Goal: Information Seeking & Learning: Check status

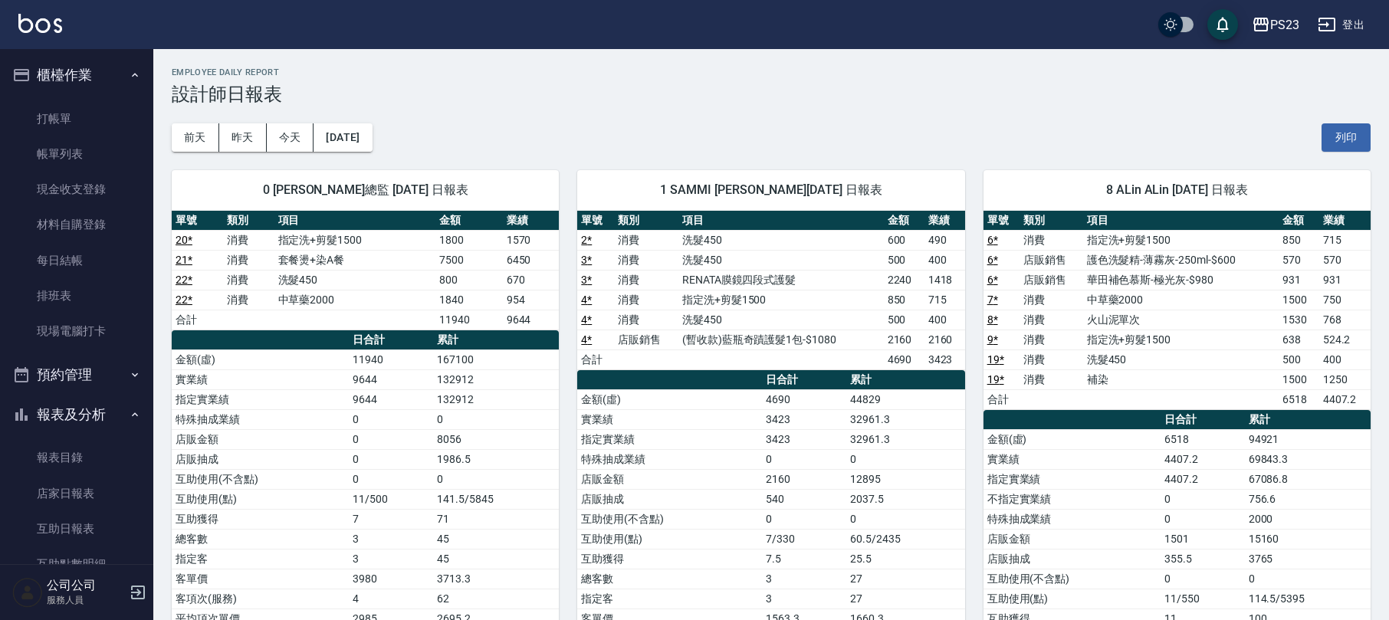
click at [664, 135] on div "[DATE] [DATE] [DATE] [DATE] 列印" at bounding box center [771, 137] width 1199 height 65
click at [243, 135] on button "昨天" at bounding box center [243, 137] width 48 height 28
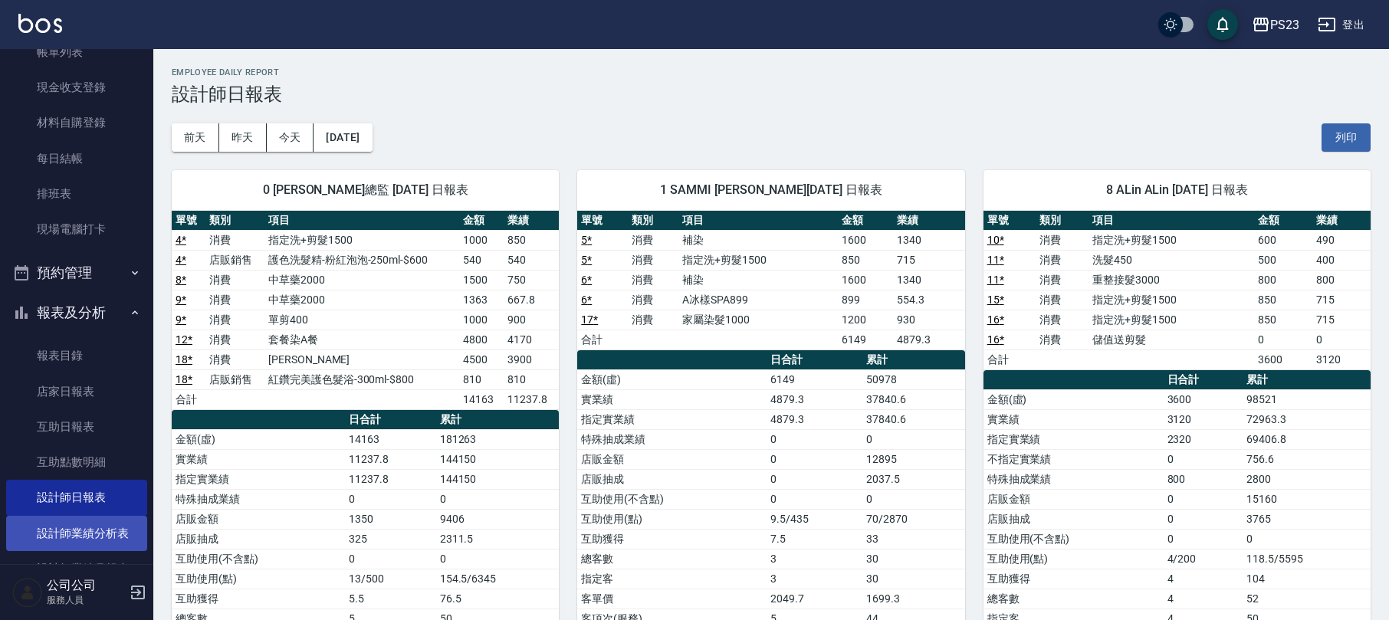
scroll to position [224, 0]
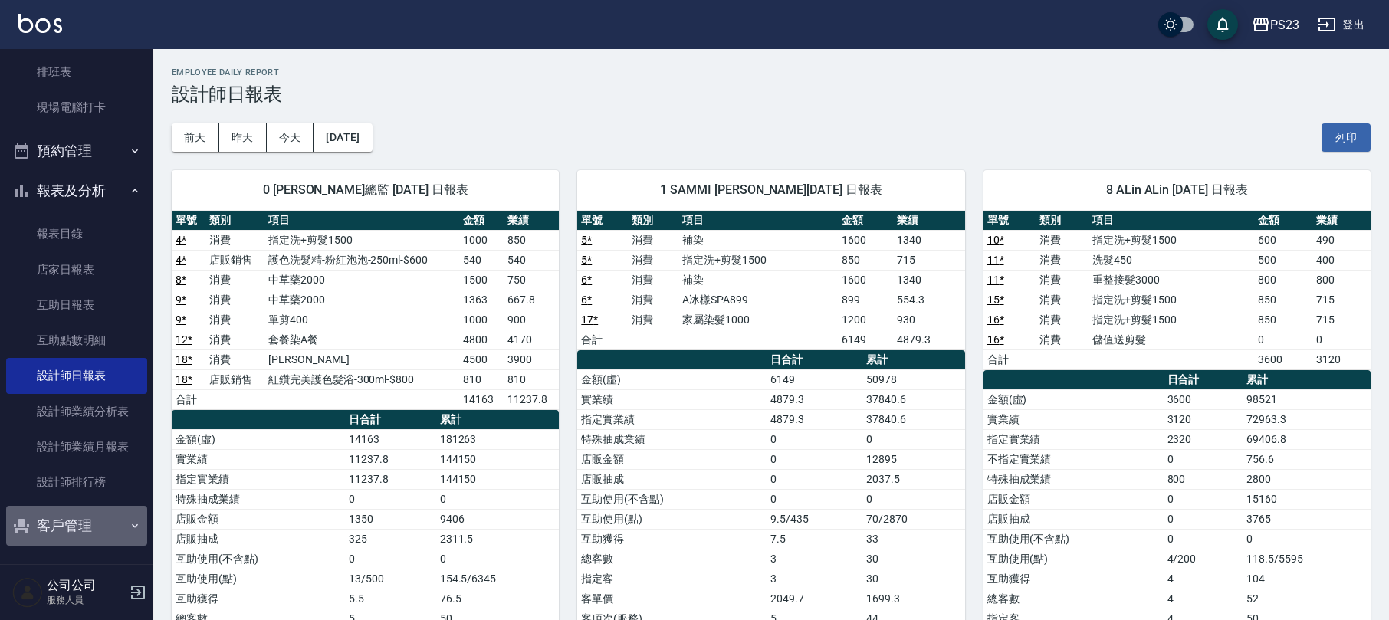
click at [113, 523] on button "客戶管理" at bounding box center [76, 526] width 141 height 40
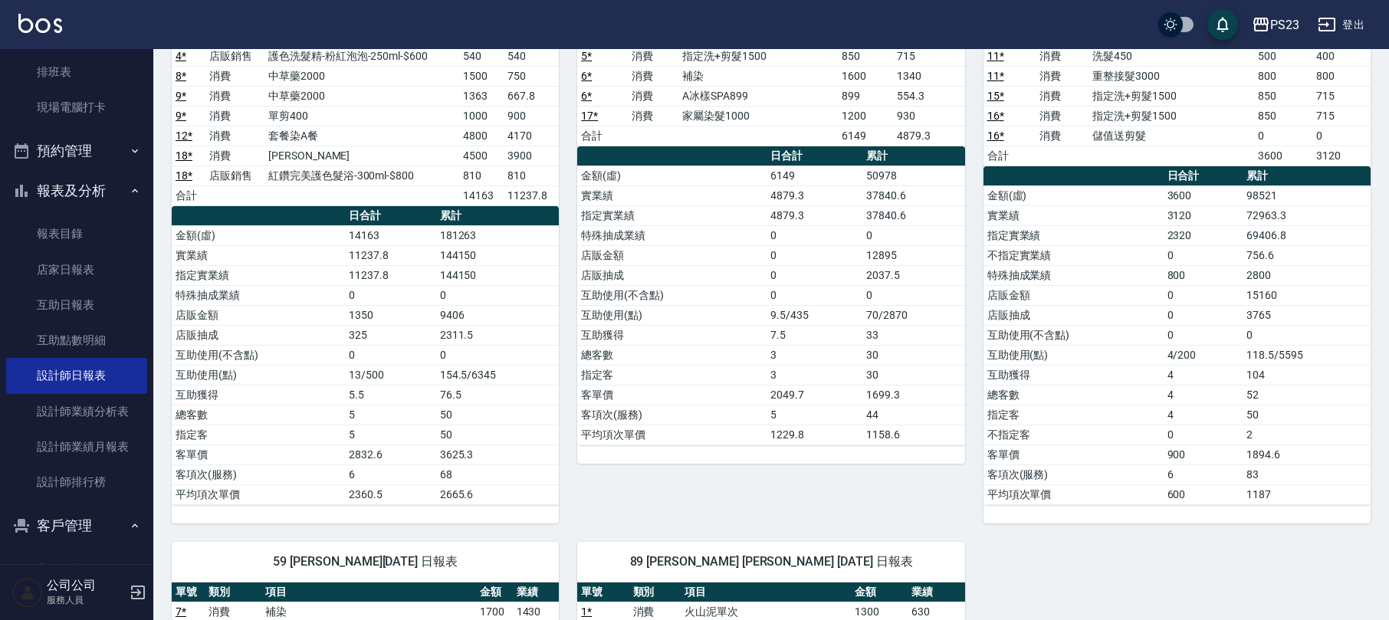
scroll to position [271, 0]
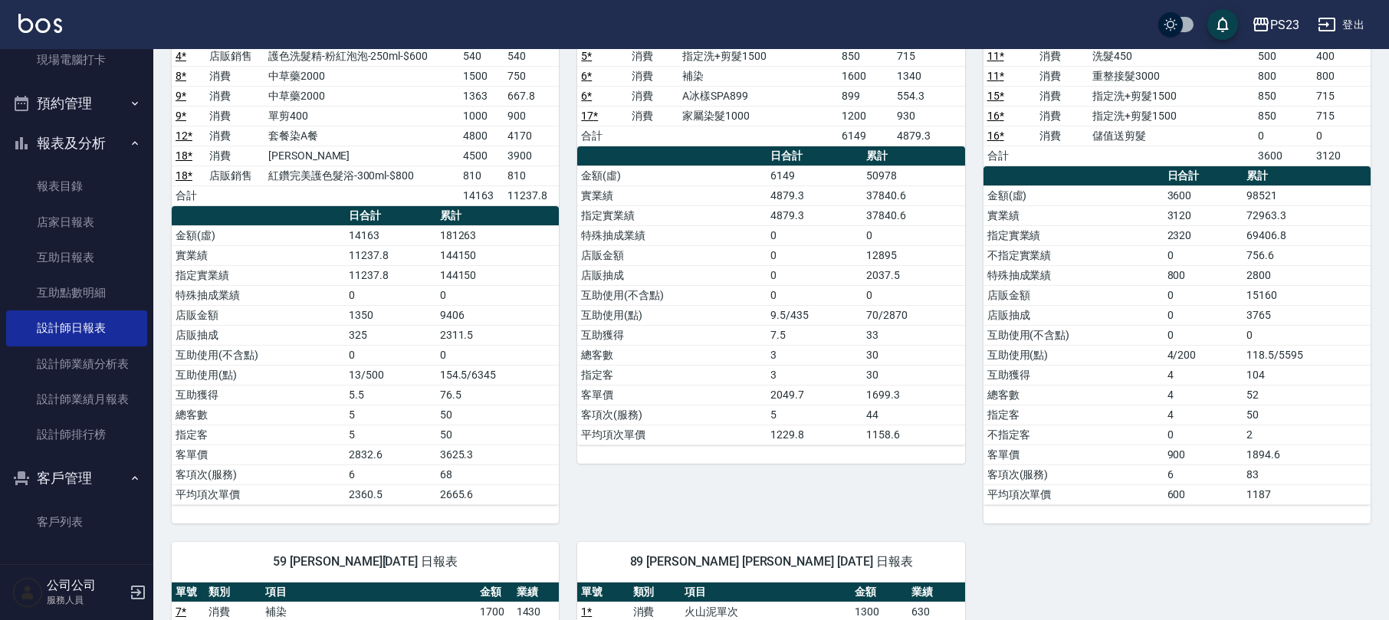
drag, startPoint x: 100, startPoint y: 513, endPoint x: 77, endPoint y: 501, distance: 25.0
click at [98, 510] on link "客戶列表" at bounding box center [76, 521] width 141 height 35
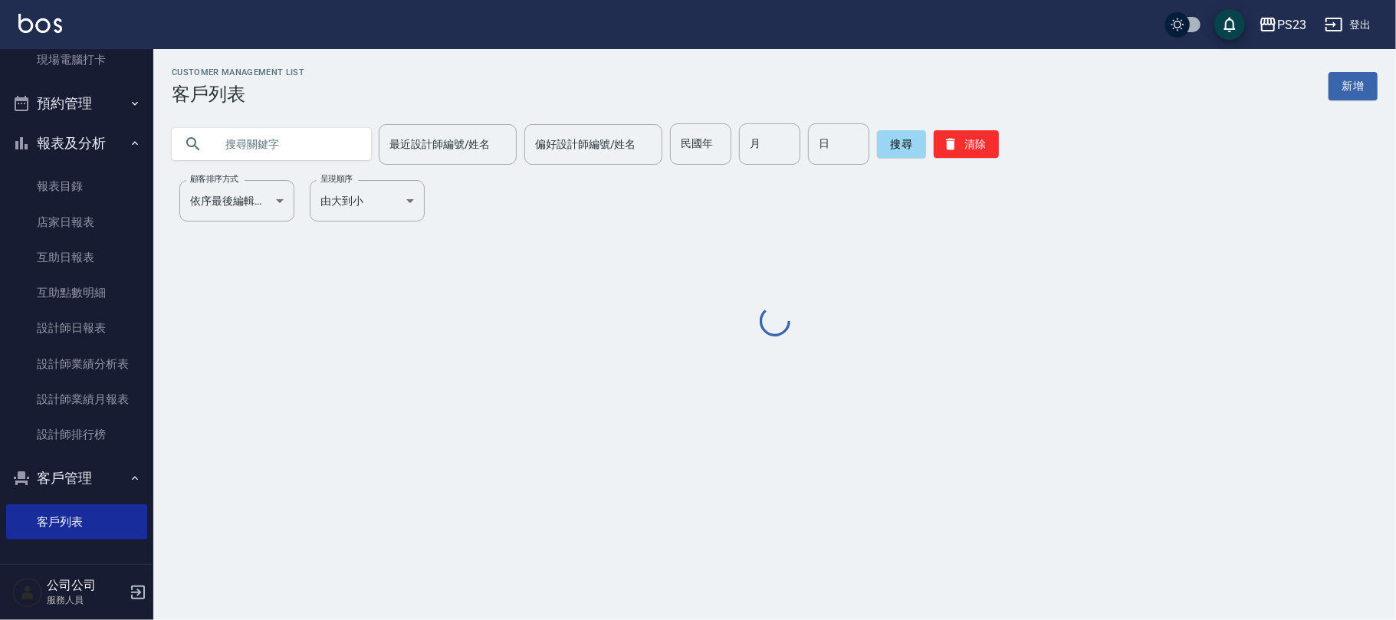
click at [301, 155] on input "text" at bounding box center [287, 143] width 144 height 41
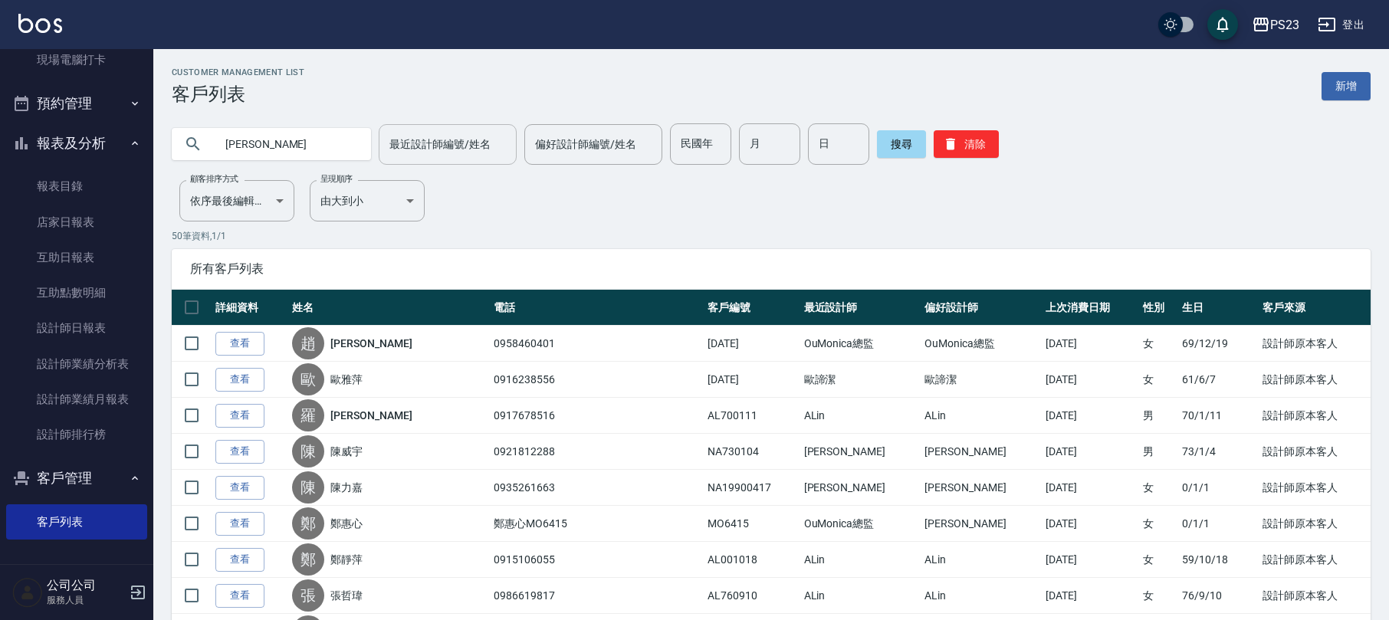
type input "[PERSON_NAME]"
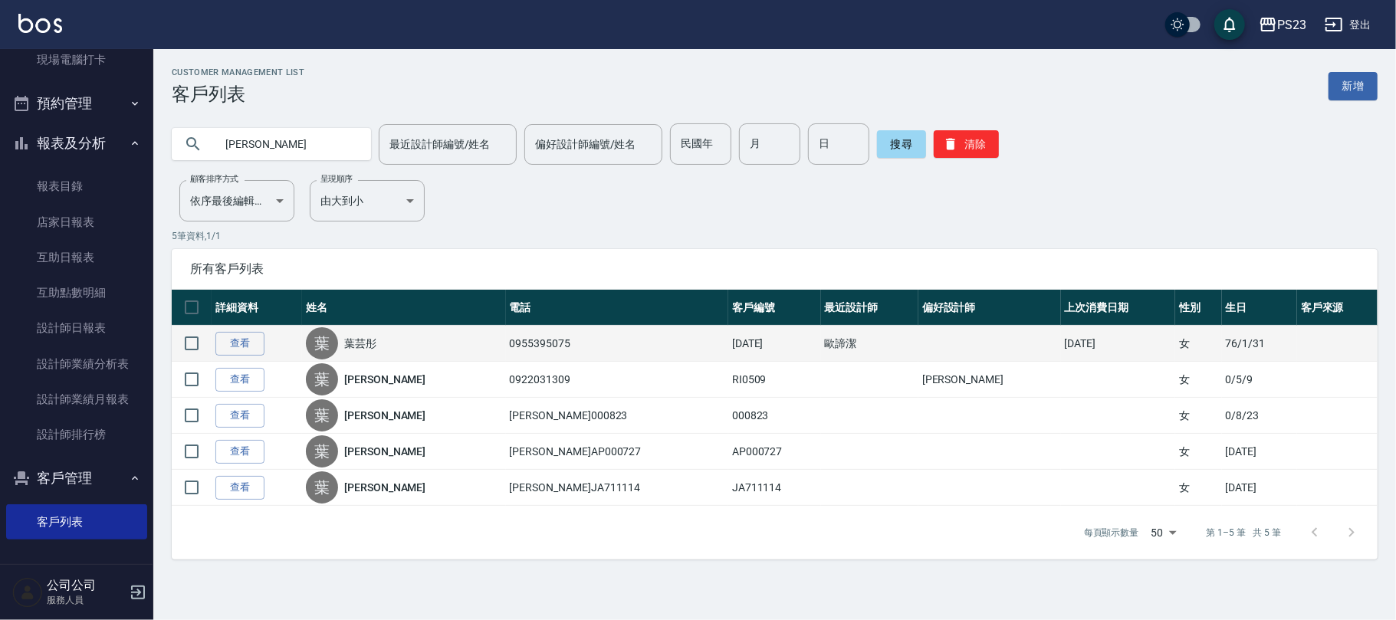
click at [376, 350] on link "葉芸彤" at bounding box center [360, 343] width 32 height 15
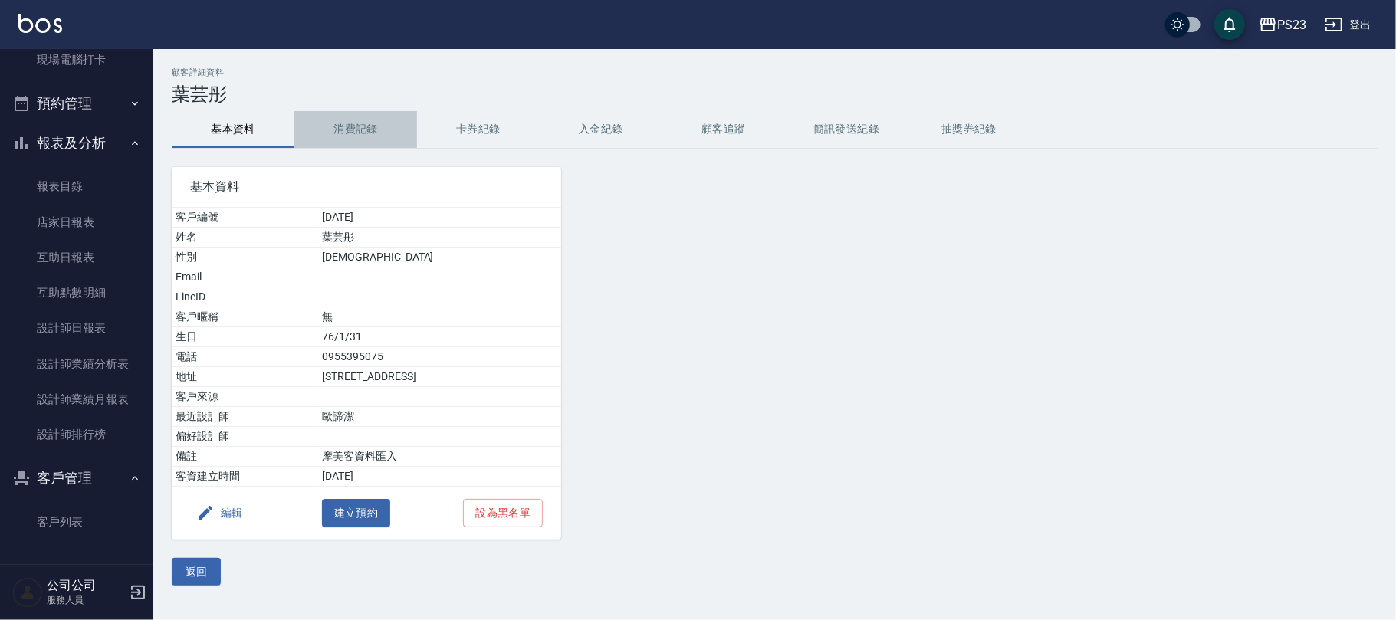
click at [378, 135] on button "消費記錄" at bounding box center [355, 129] width 123 height 37
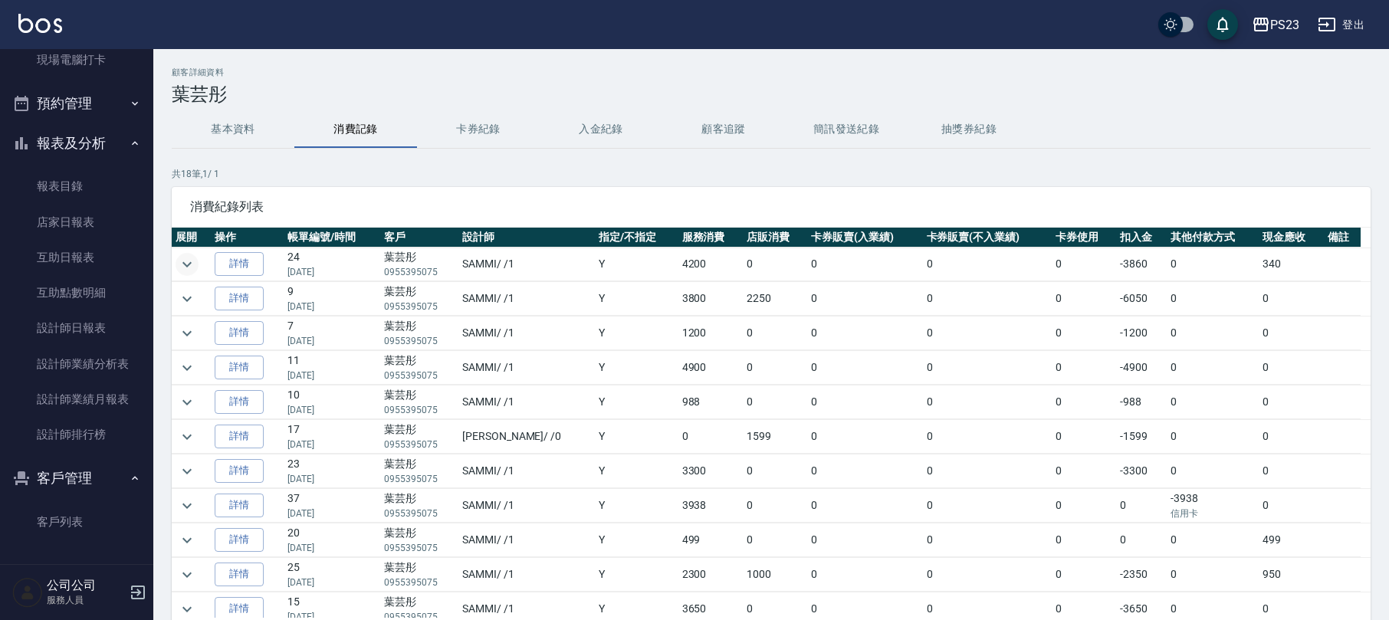
click at [182, 264] on icon "expand row" at bounding box center [187, 264] width 18 height 18
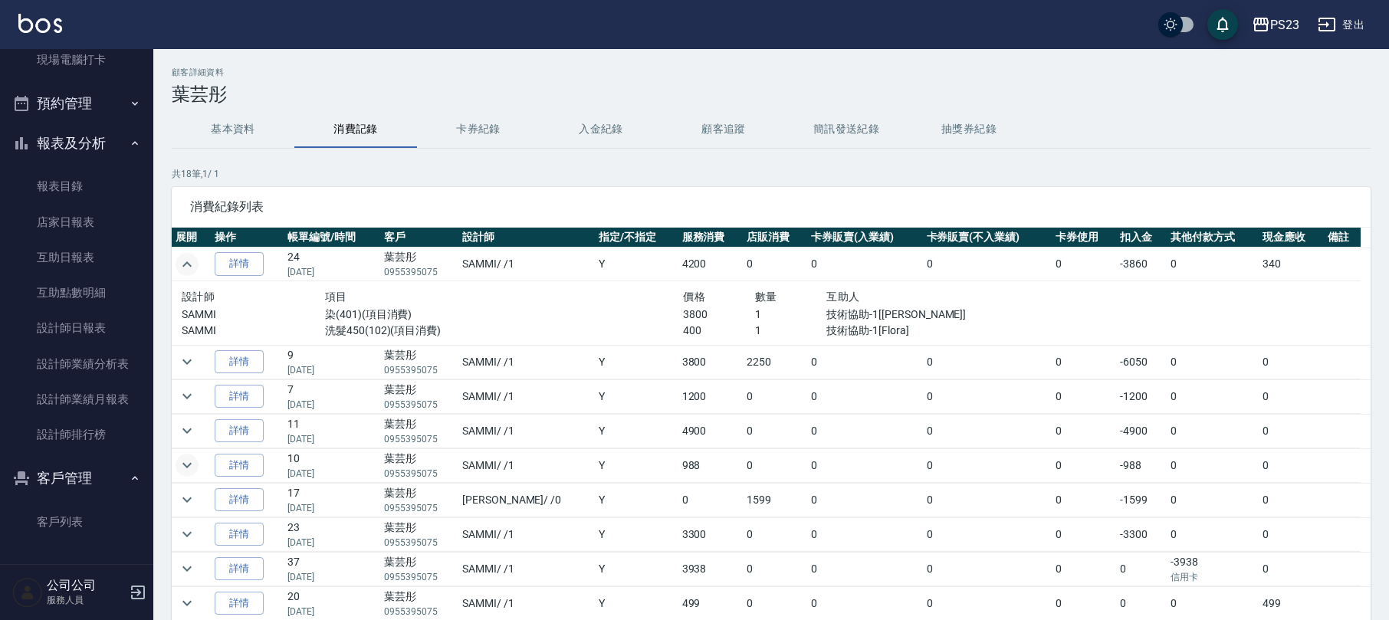
click at [184, 462] on icon "expand row" at bounding box center [187, 465] width 18 height 18
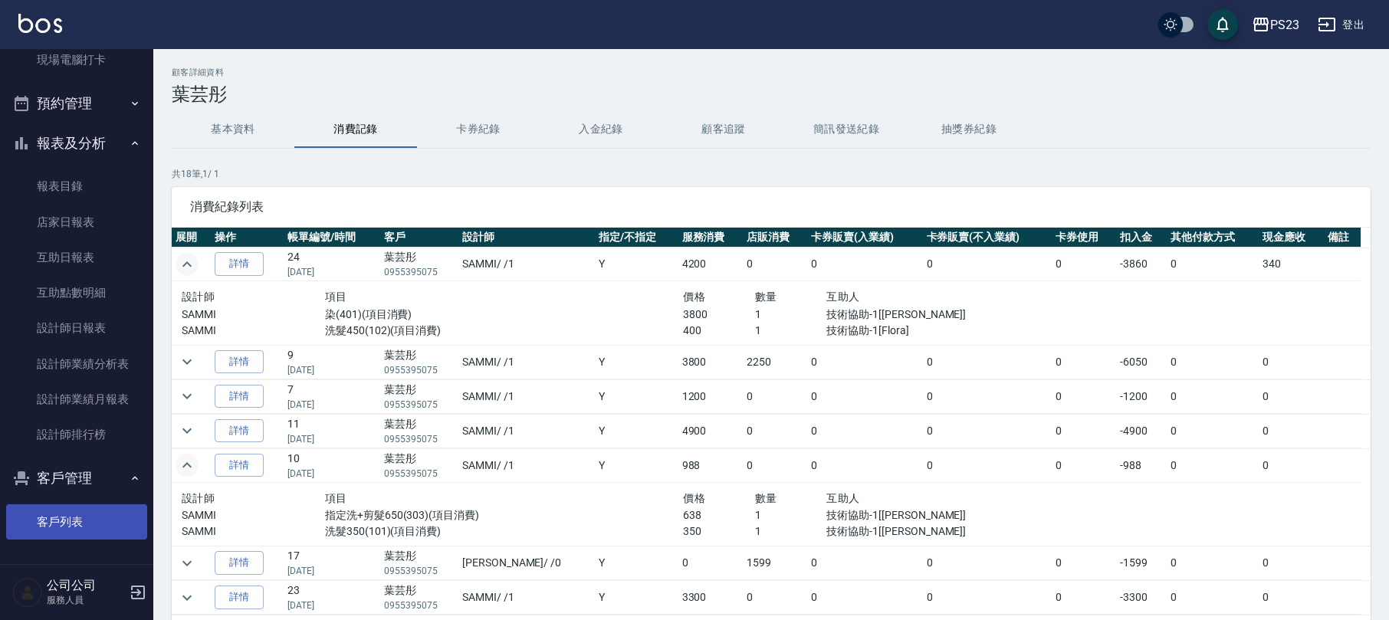
click at [97, 514] on link "客戶列表" at bounding box center [76, 521] width 141 height 35
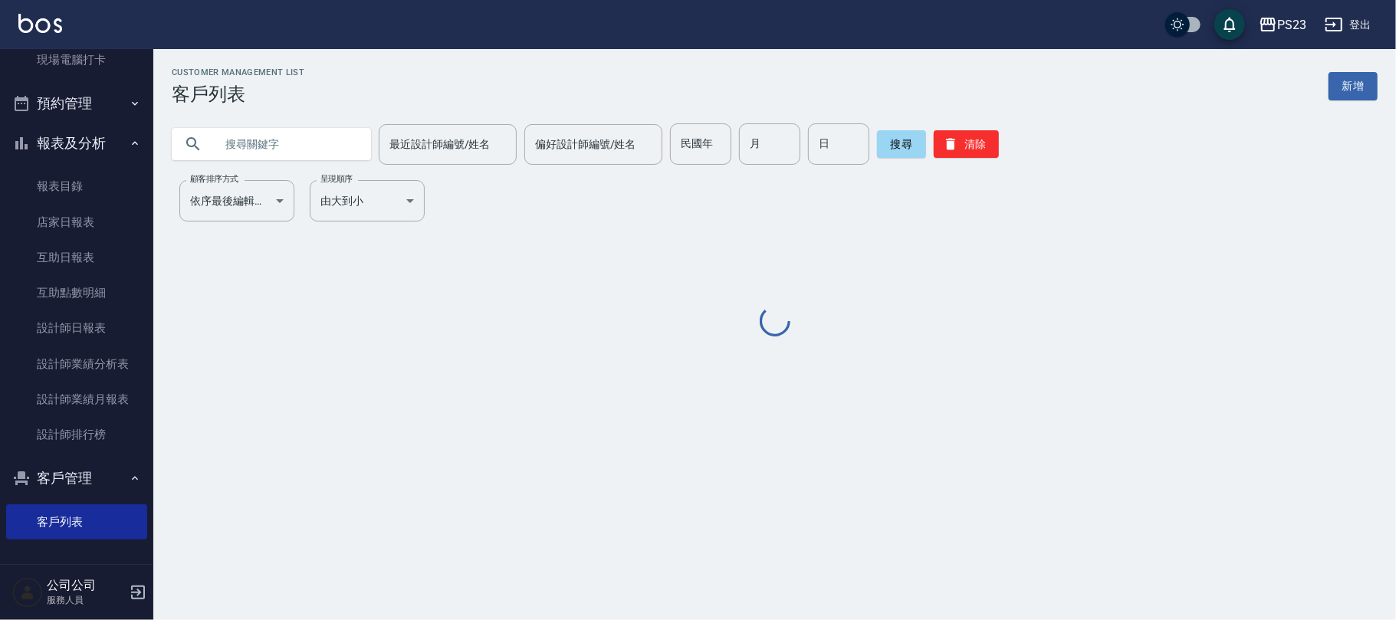
click at [256, 155] on input "text" at bounding box center [287, 143] width 144 height 41
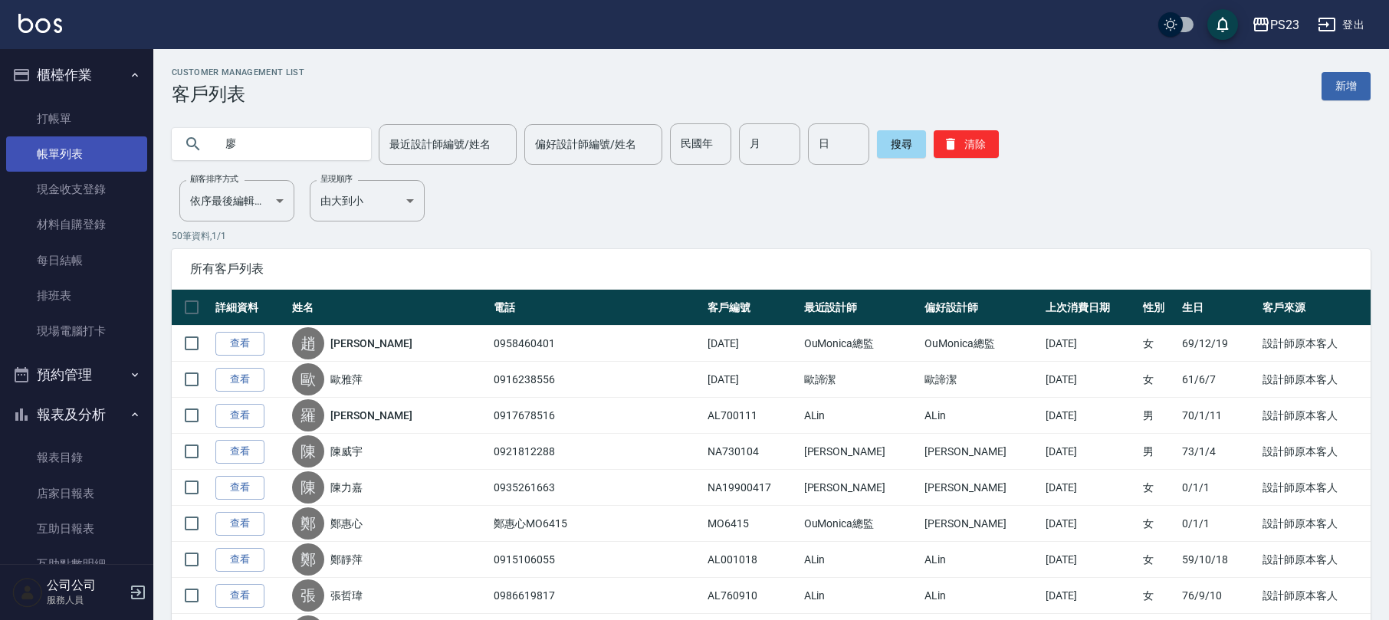
type input "廖"
click at [84, 147] on link "帳單列表" at bounding box center [76, 153] width 141 height 35
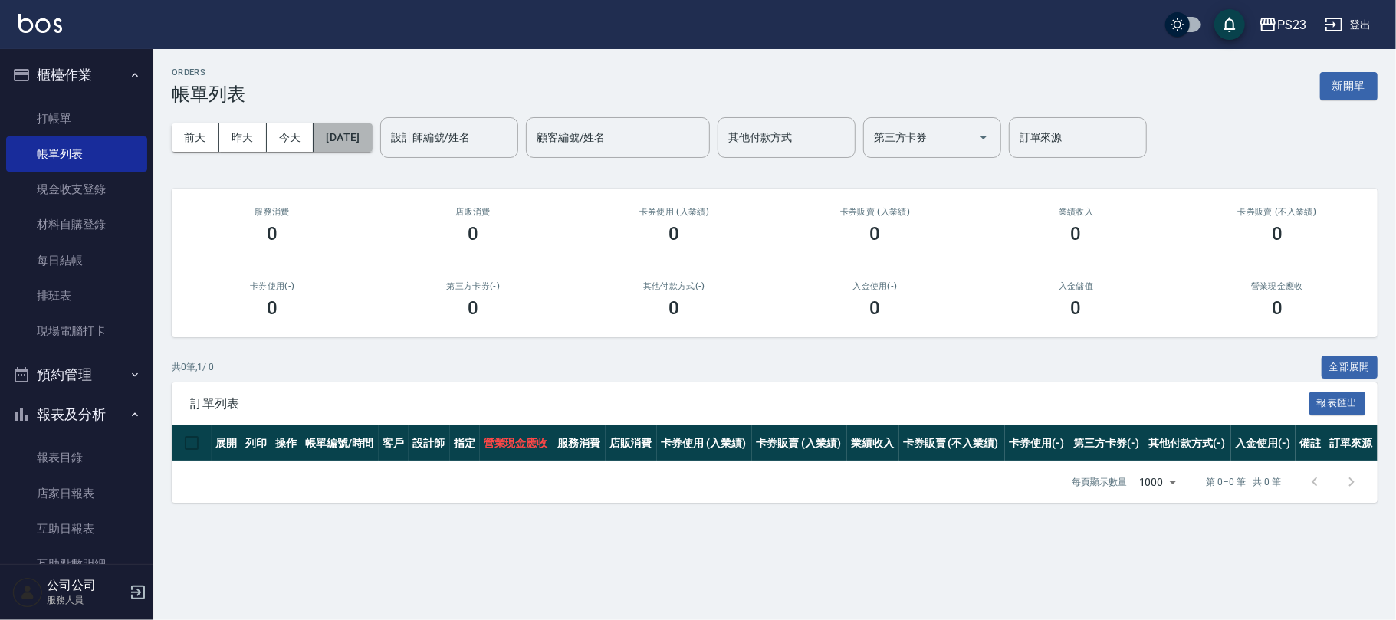
click at [372, 130] on button "[DATE]" at bounding box center [343, 137] width 58 height 28
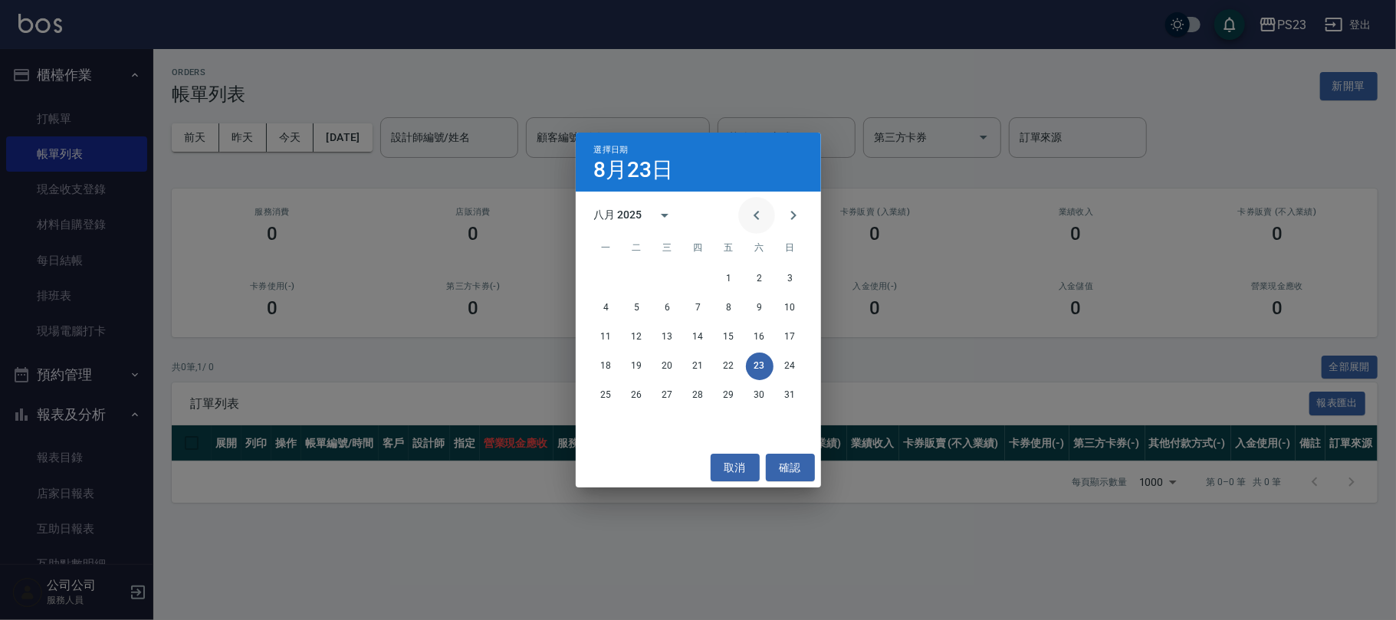
click at [767, 225] on button "Previous month" at bounding box center [756, 215] width 37 height 37
click at [764, 225] on button "Previous month" at bounding box center [756, 215] width 37 height 37
click at [693, 277] on button "1" at bounding box center [699, 279] width 28 height 28
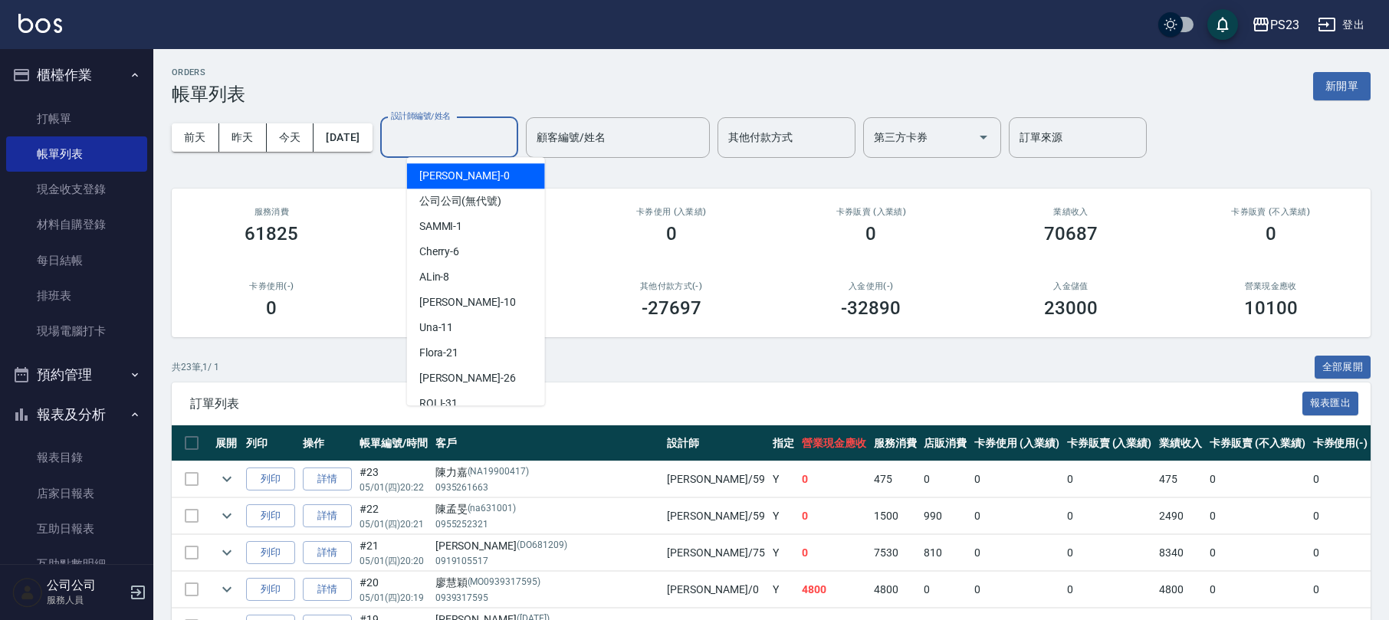
drag, startPoint x: 429, startPoint y: 141, endPoint x: 432, endPoint y: 129, distance: 12.6
click at [430, 141] on input "設計師編號/姓名" at bounding box center [449, 137] width 124 height 27
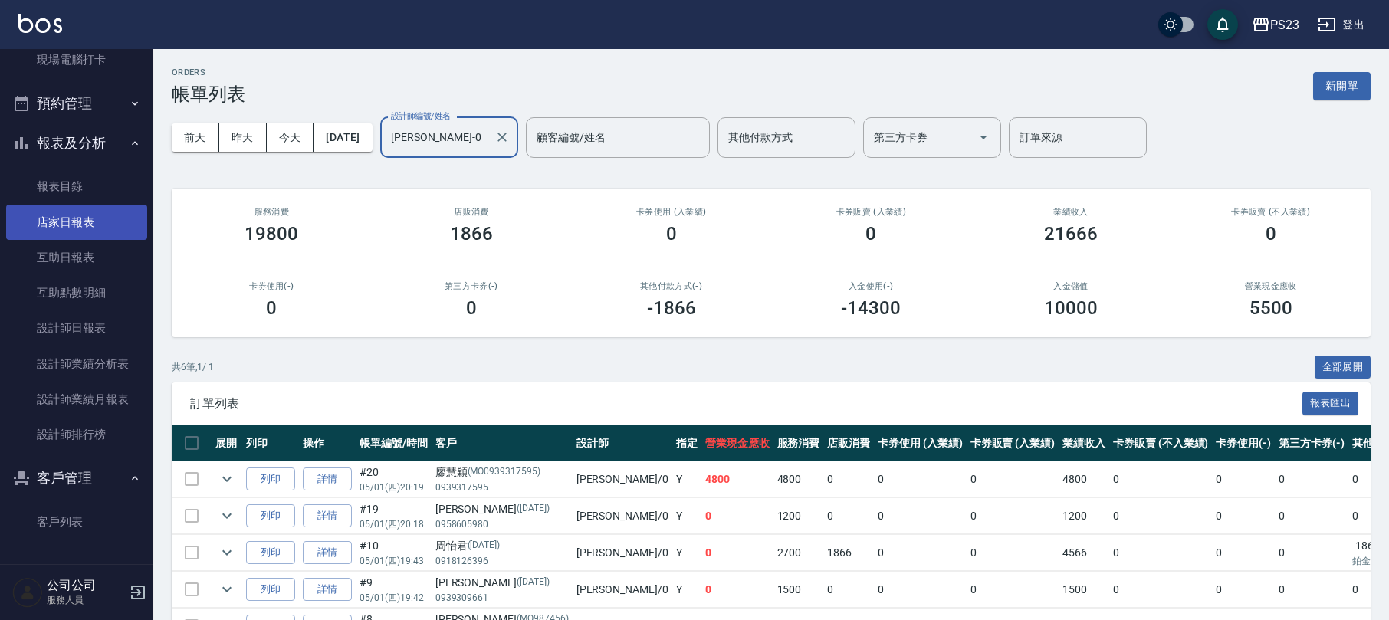
scroll to position [141, 0]
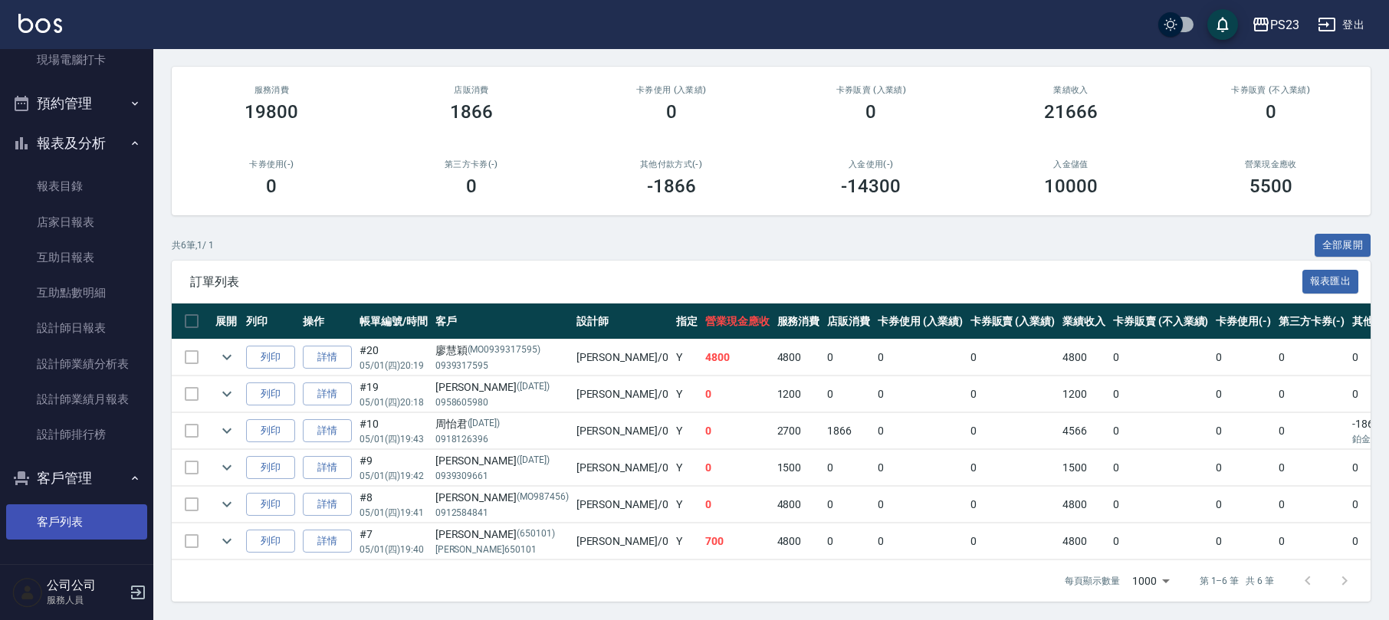
type input "[PERSON_NAME]-0"
click at [59, 518] on link "客戶列表" at bounding box center [76, 521] width 141 height 35
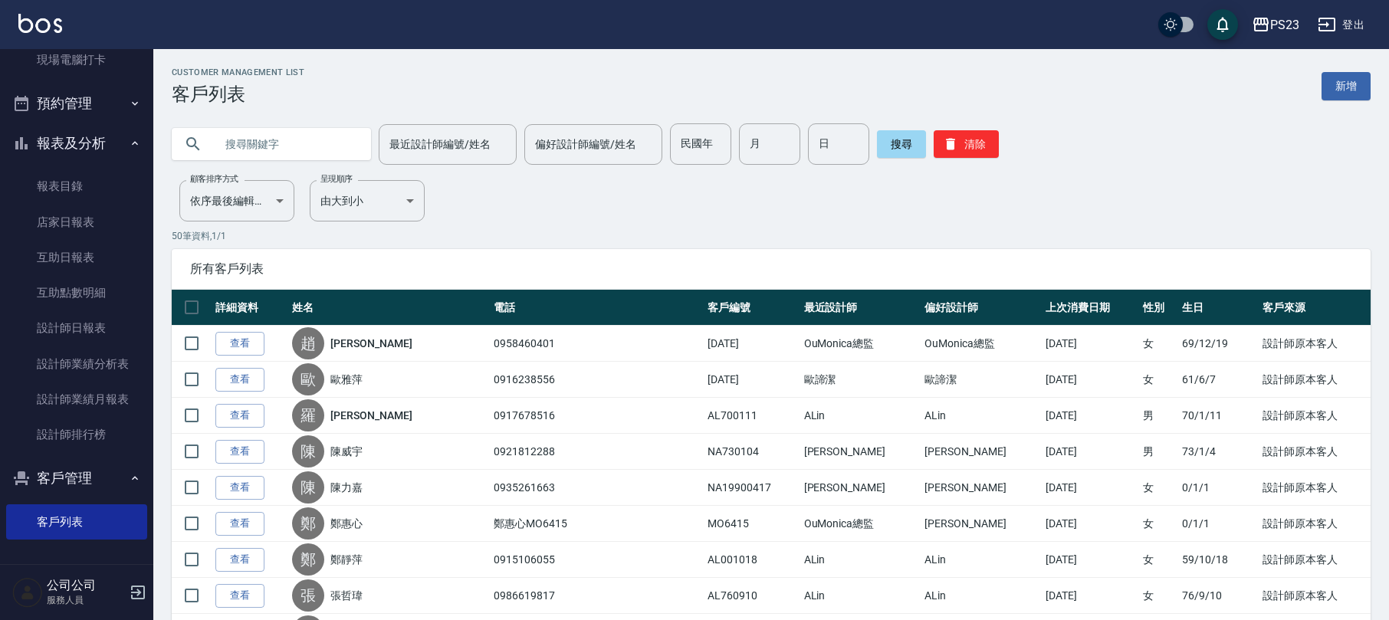
click at [238, 145] on input "text" at bounding box center [287, 143] width 144 height 41
type input "[PERSON_NAME]"
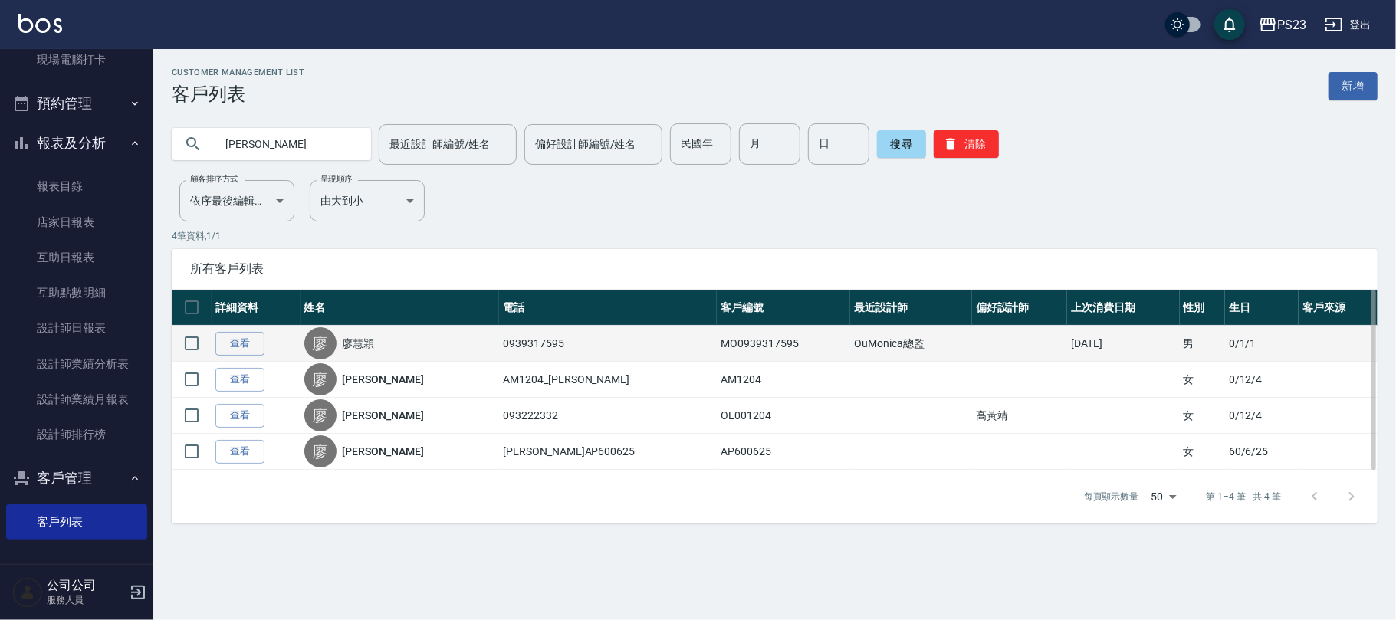
click at [219, 330] on td "查看" at bounding box center [256, 344] width 89 height 36
click at [225, 330] on td "查看" at bounding box center [256, 344] width 89 height 36
click at [258, 348] on link "查看" at bounding box center [239, 344] width 49 height 24
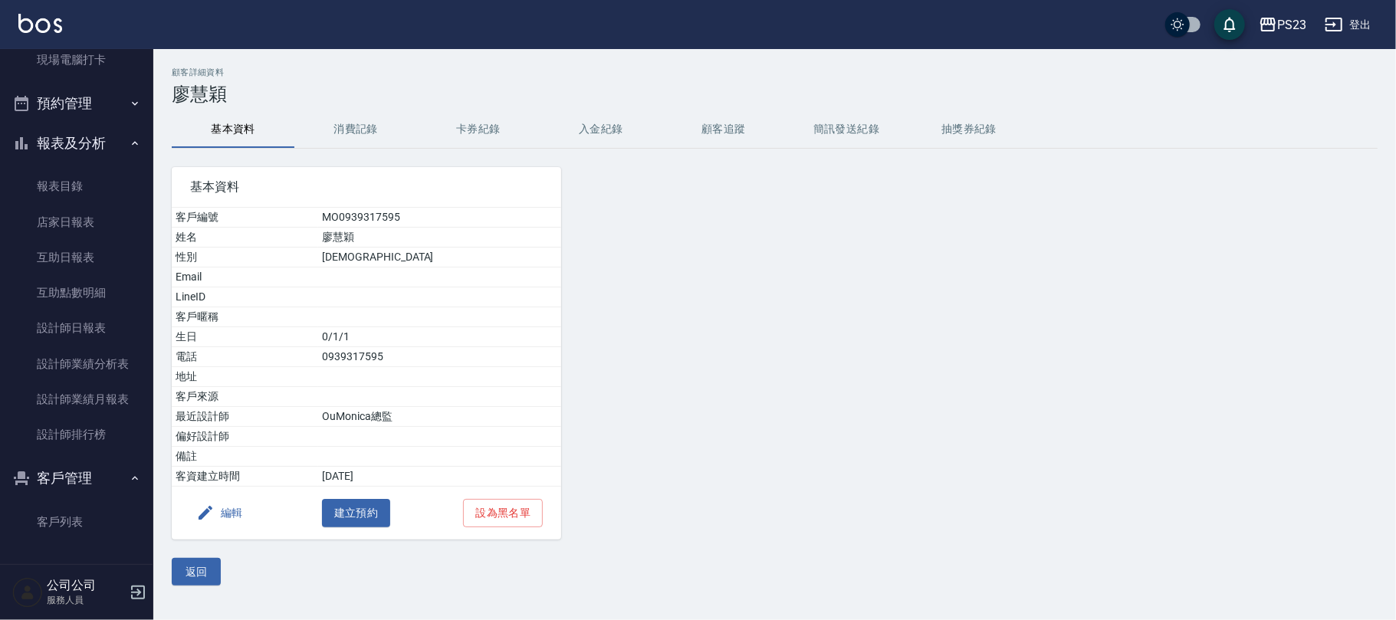
click at [360, 126] on button "消費記錄" at bounding box center [355, 129] width 123 height 37
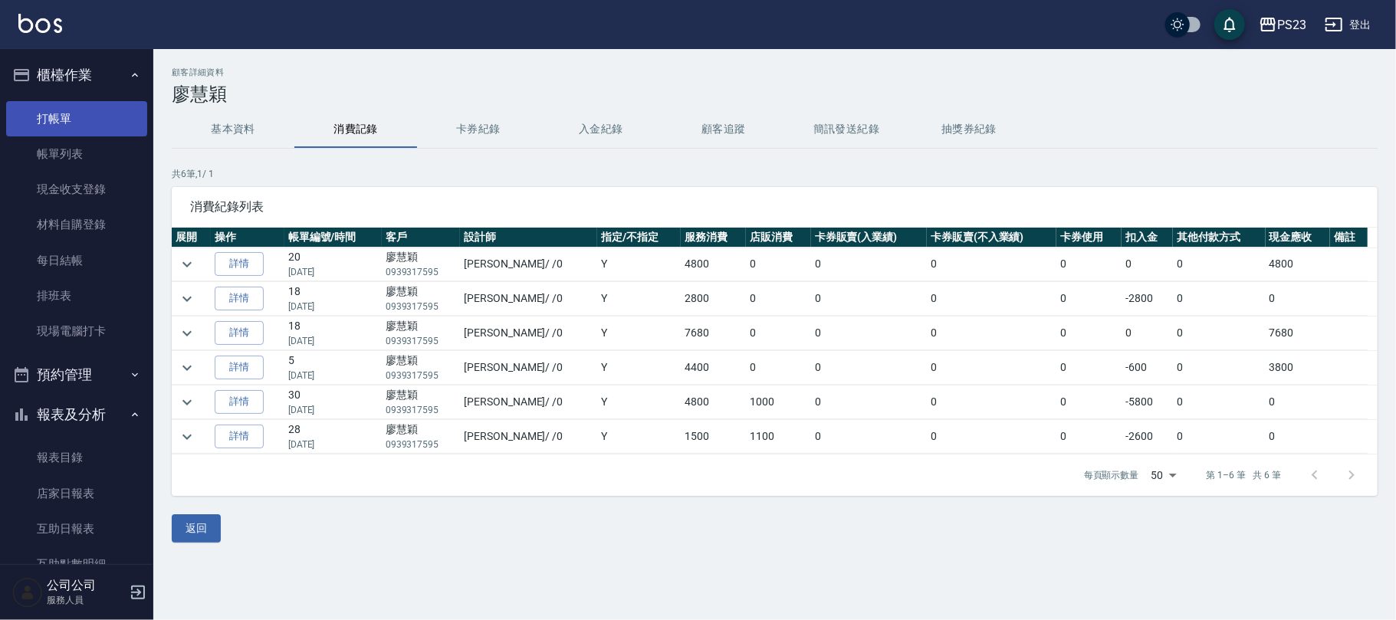
click at [72, 106] on link "打帳單" at bounding box center [76, 118] width 141 height 35
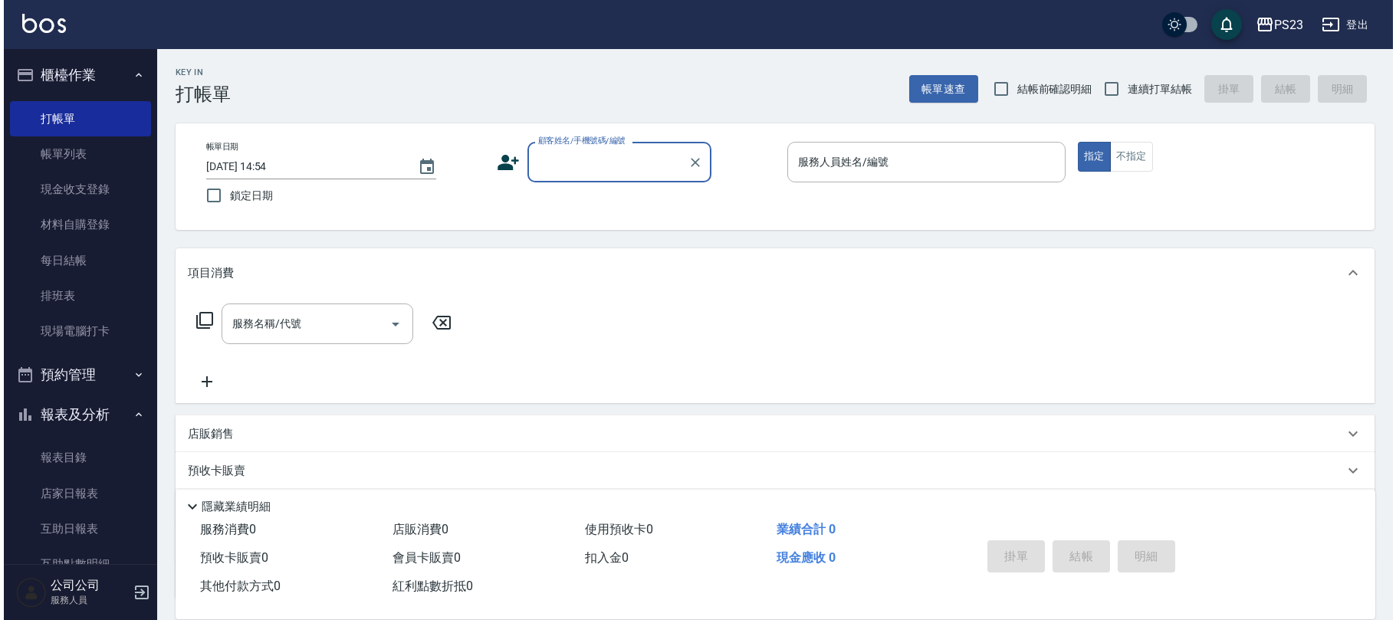
scroll to position [271, 0]
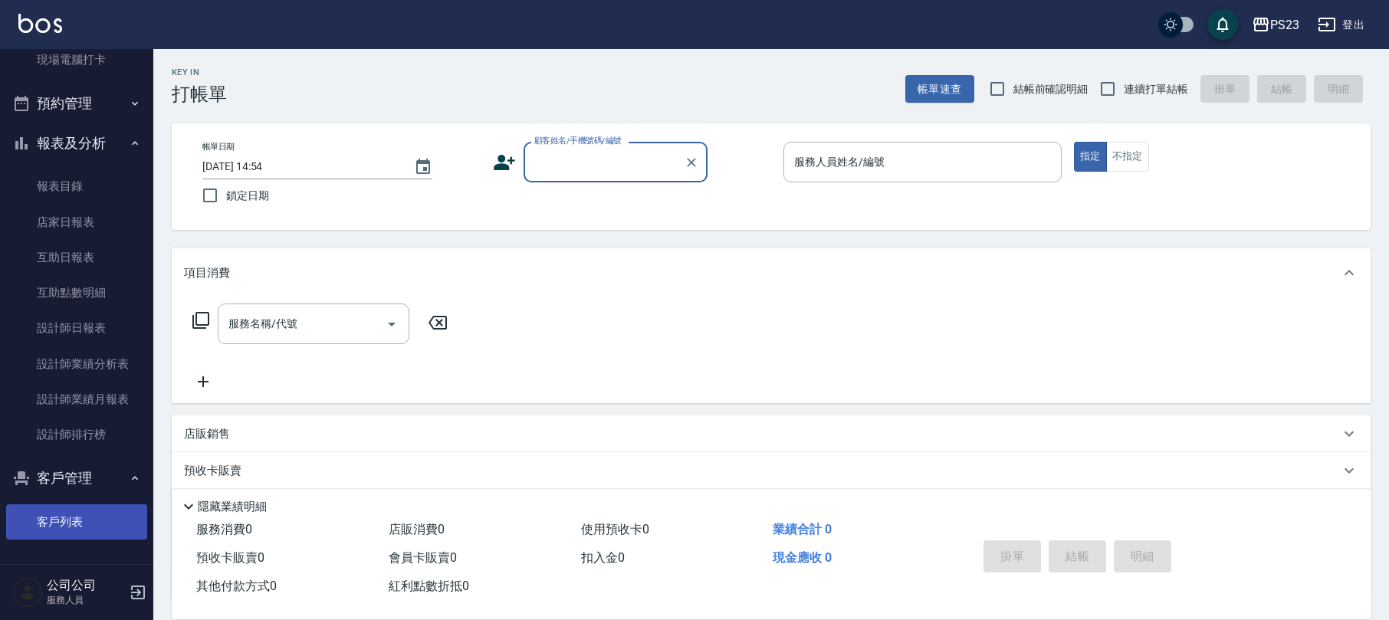
click at [103, 528] on link "客戶列表" at bounding box center [76, 521] width 141 height 35
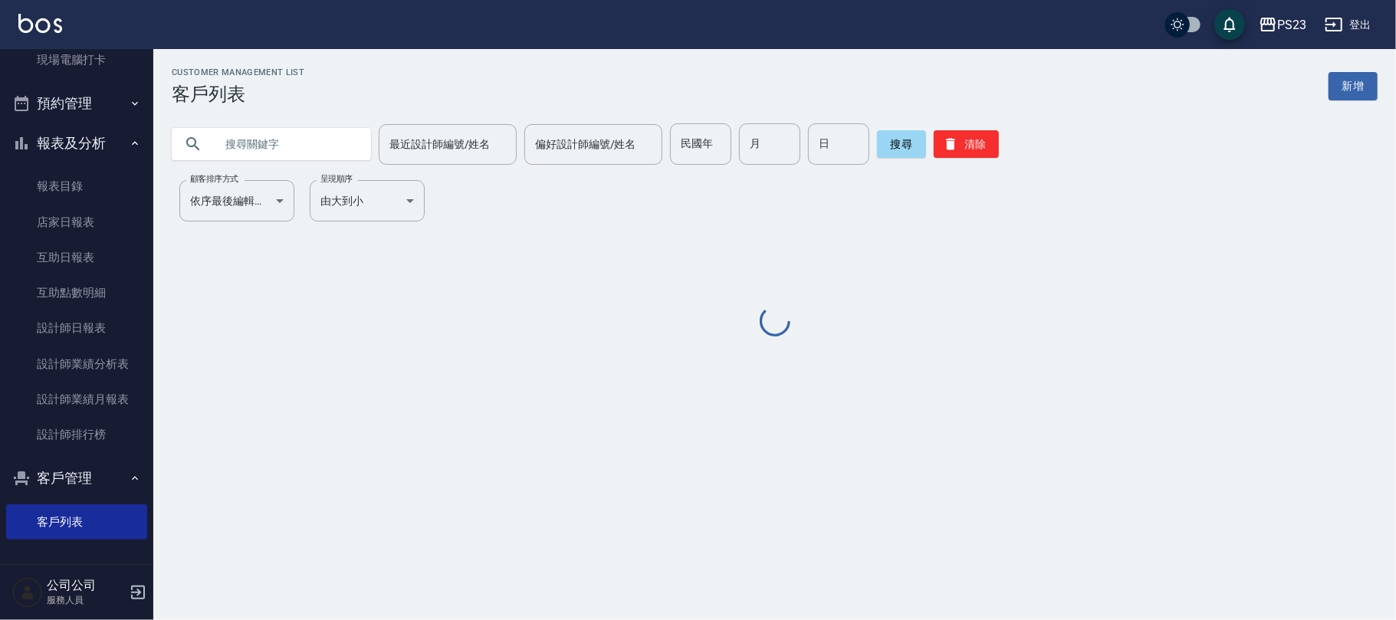
click at [274, 152] on input "text" at bounding box center [287, 143] width 144 height 41
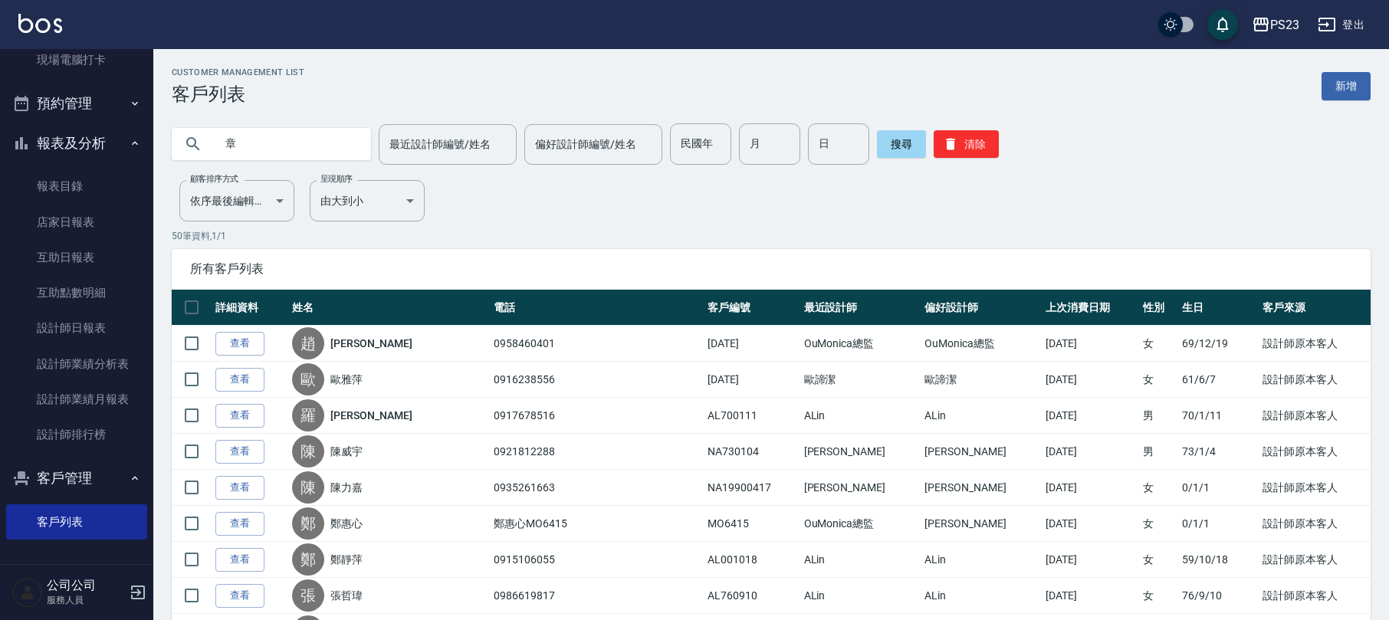
type input "章"
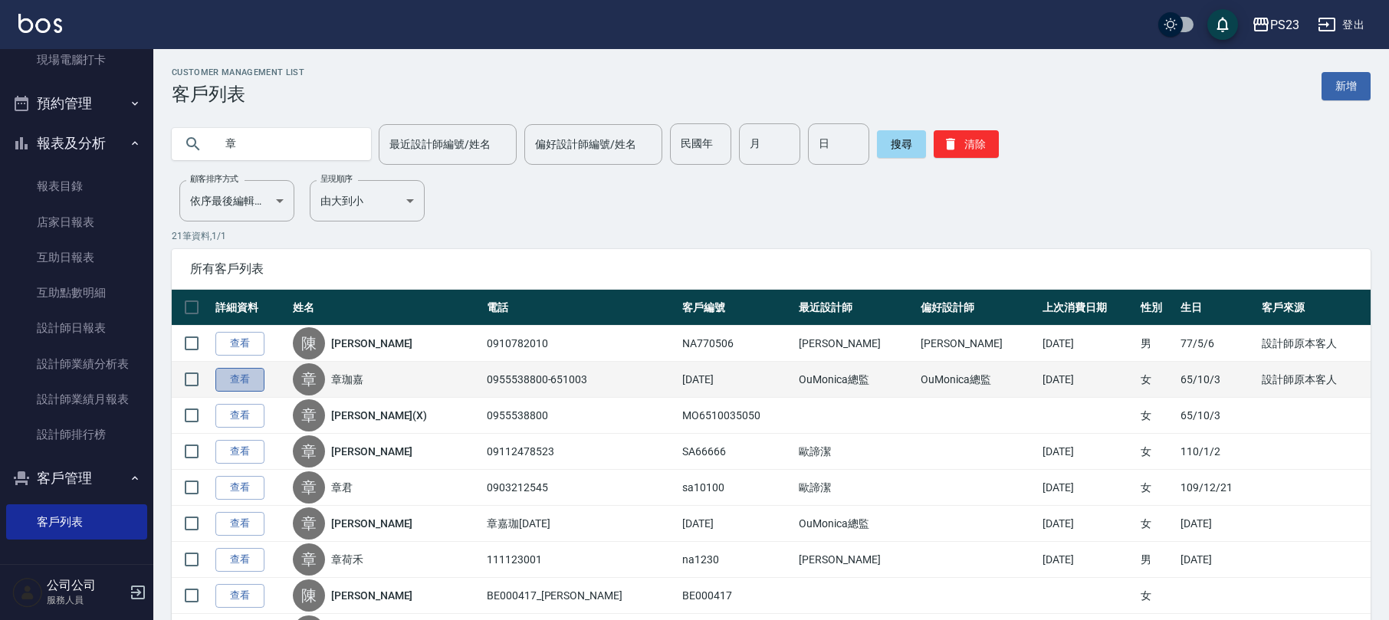
click at [222, 373] on link "查看" at bounding box center [239, 380] width 49 height 24
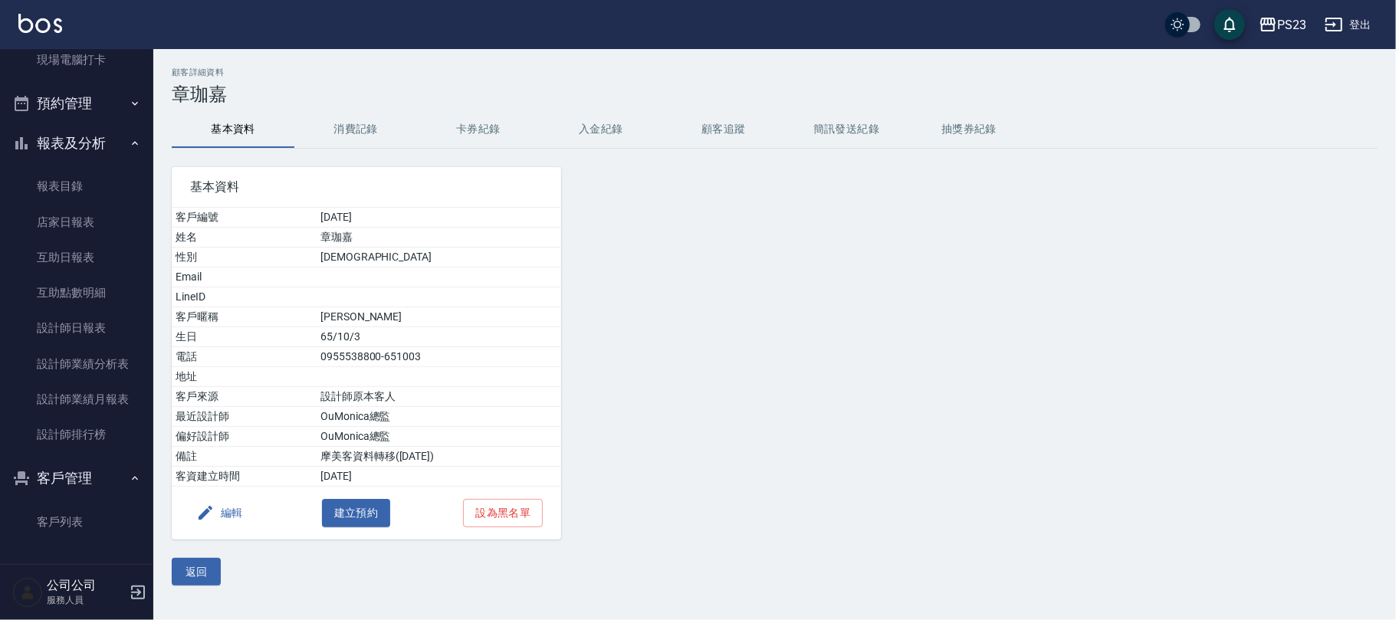
click at [360, 139] on button "消費記錄" at bounding box center [355, 129] width 123 height 37
